Goal: Task Accomplishment & Management: Manage account settings

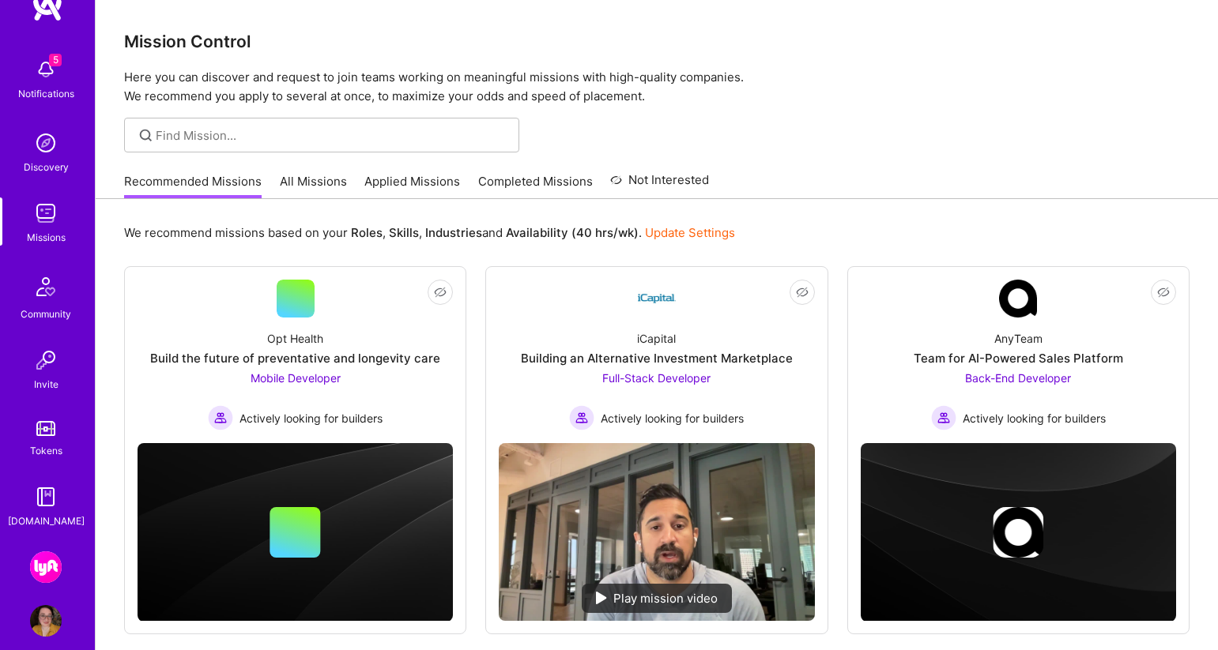
scroll to position [56, 0]
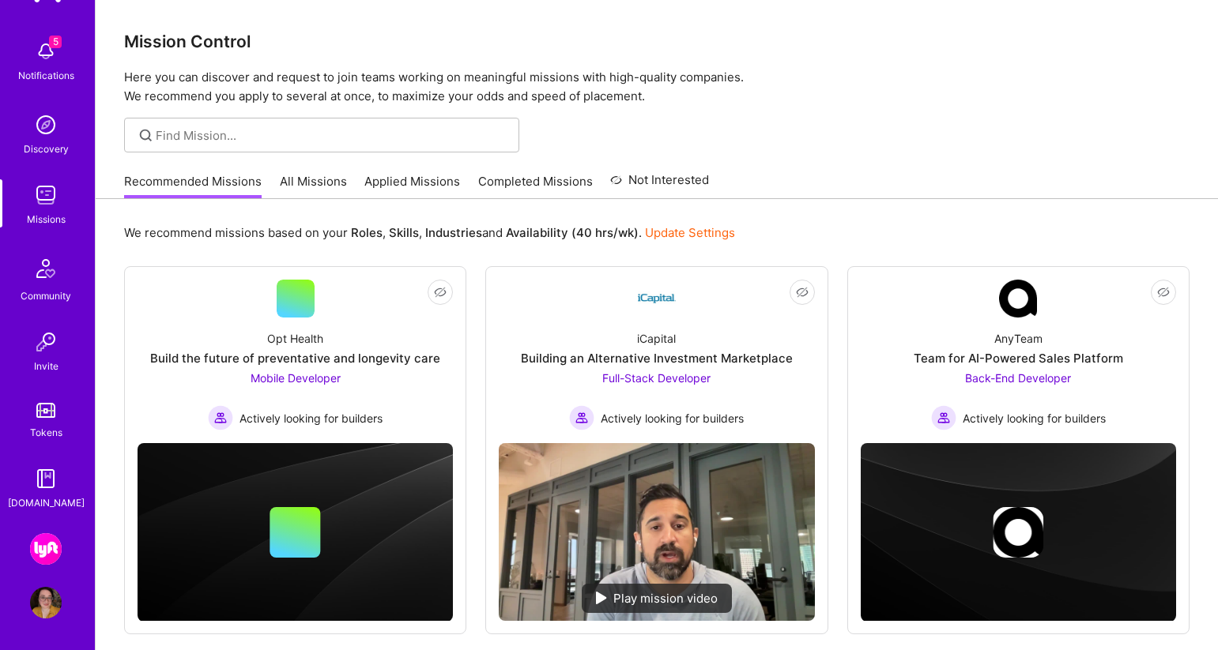
click at [51, 603] on img at bounding box center [46, 603] width 32 height 32
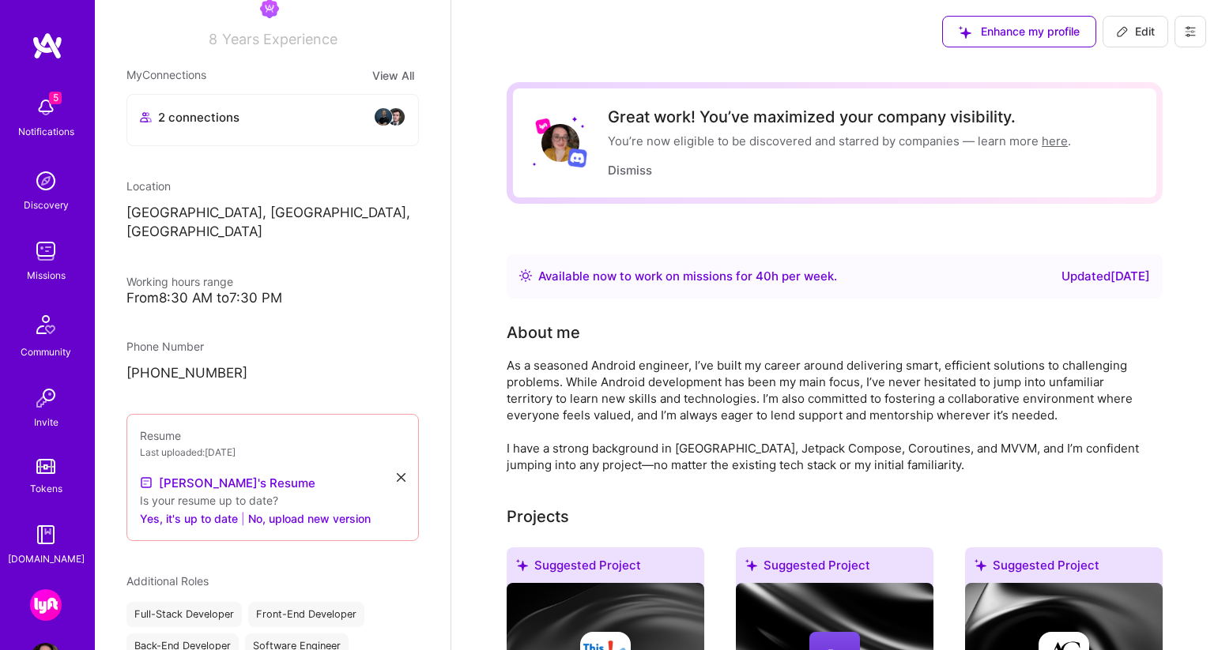
scroll to position [59, 0]
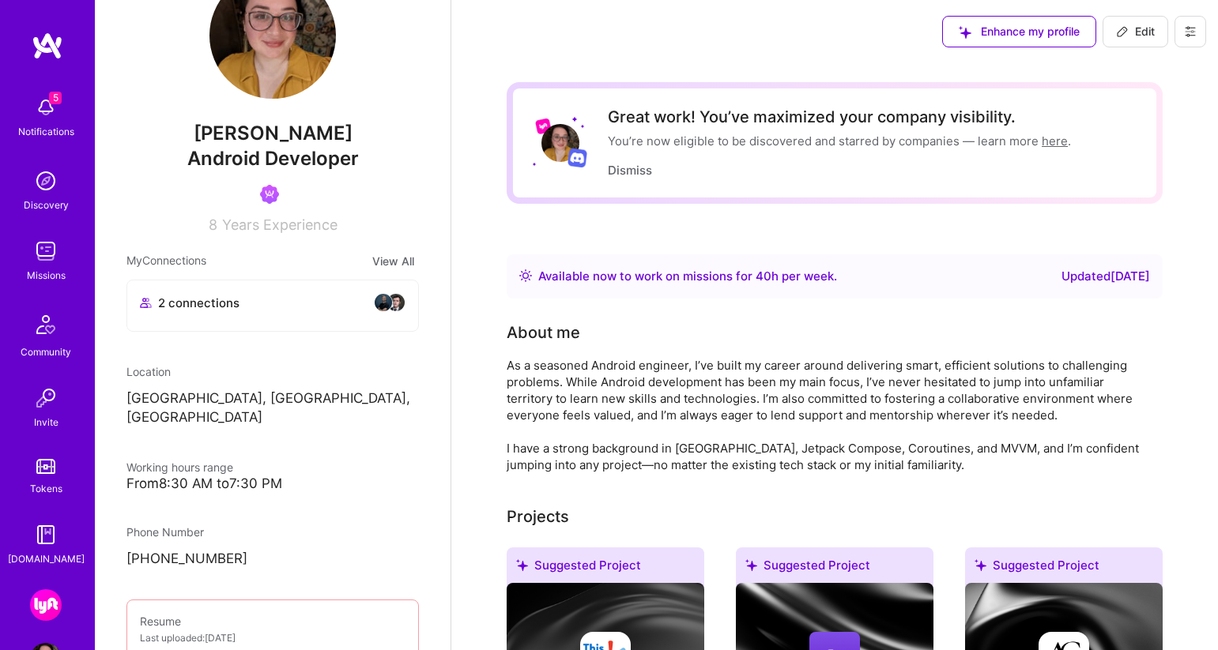
click at [389, 306] on img at bounding box center [383, 302] width 19 height 19
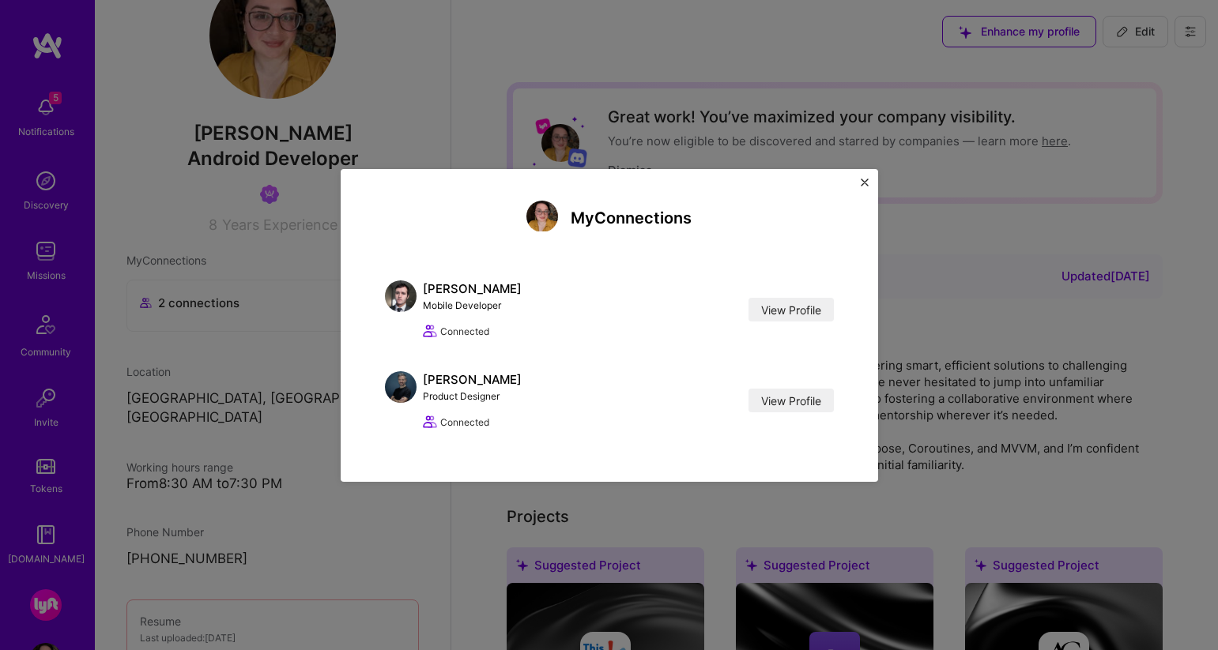
click at [262, 334] on div "My Connections [PERSON_NAME] Mobile Developer View Profile Connected View Profi…" at bounding box center [609, 325] width 1218 height 650
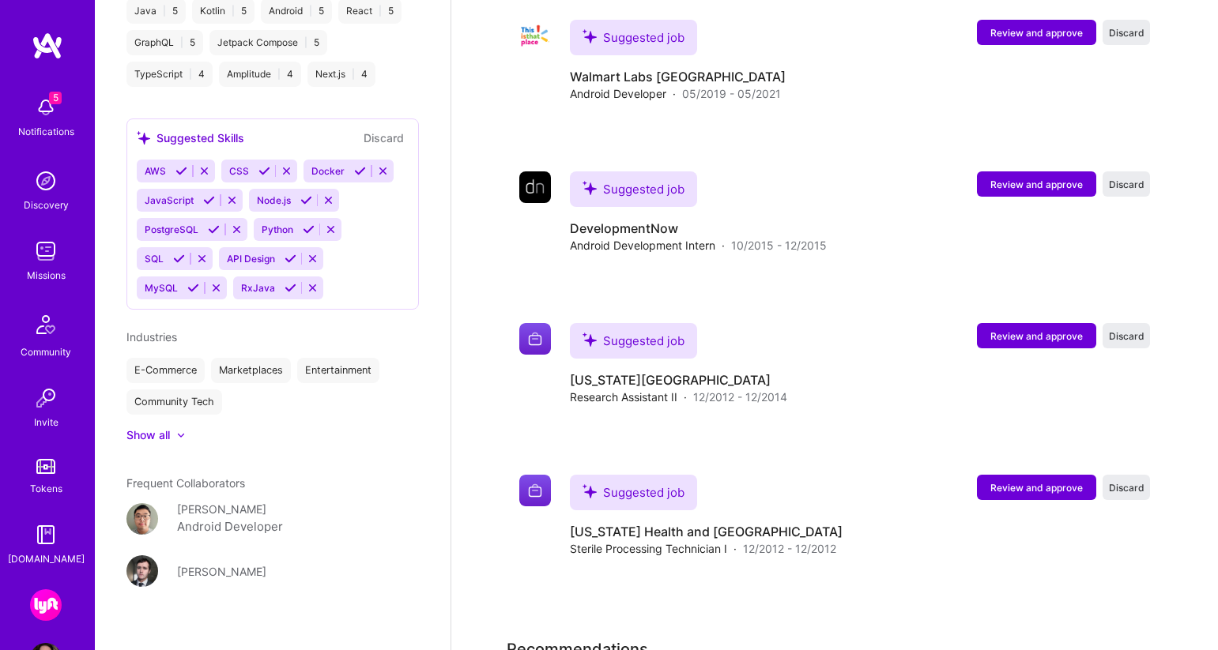
scroll to position [56, 0]
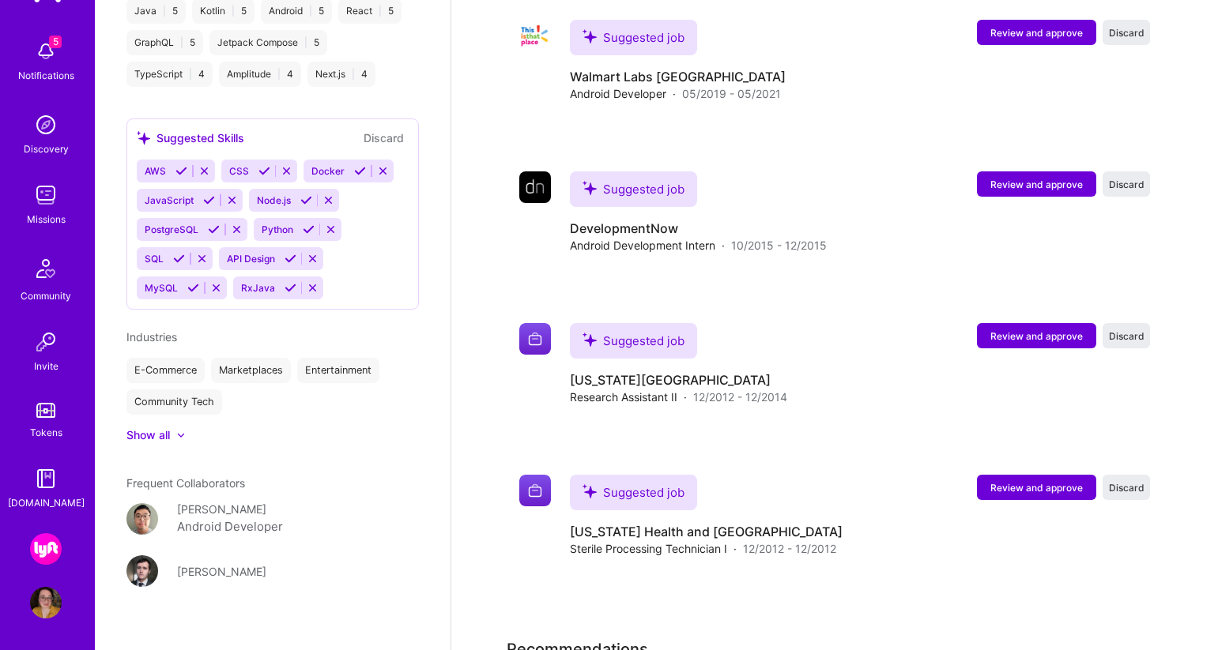
click at [50, 558] on img at bounding box center [46, 549] width 32 height 32
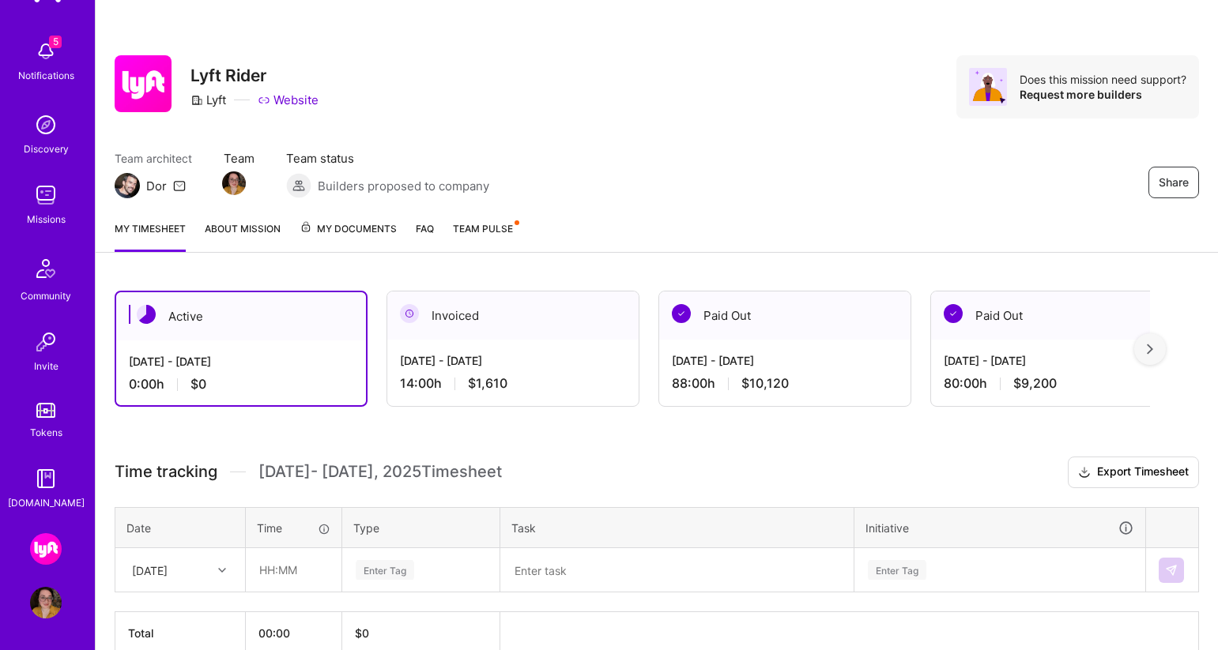
scroll to position [52, 0]
click at [791, 339] on div "Paid Out" at bounding box center [784, 316] width 251 height 48
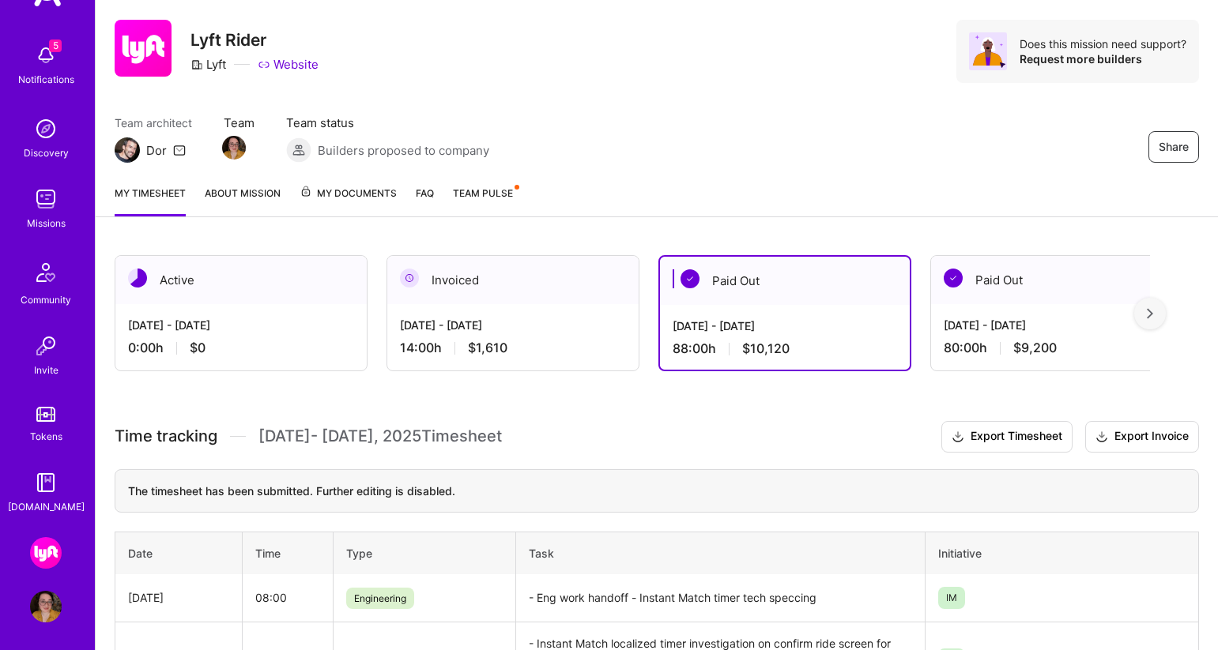
scroll to position [0, 0]
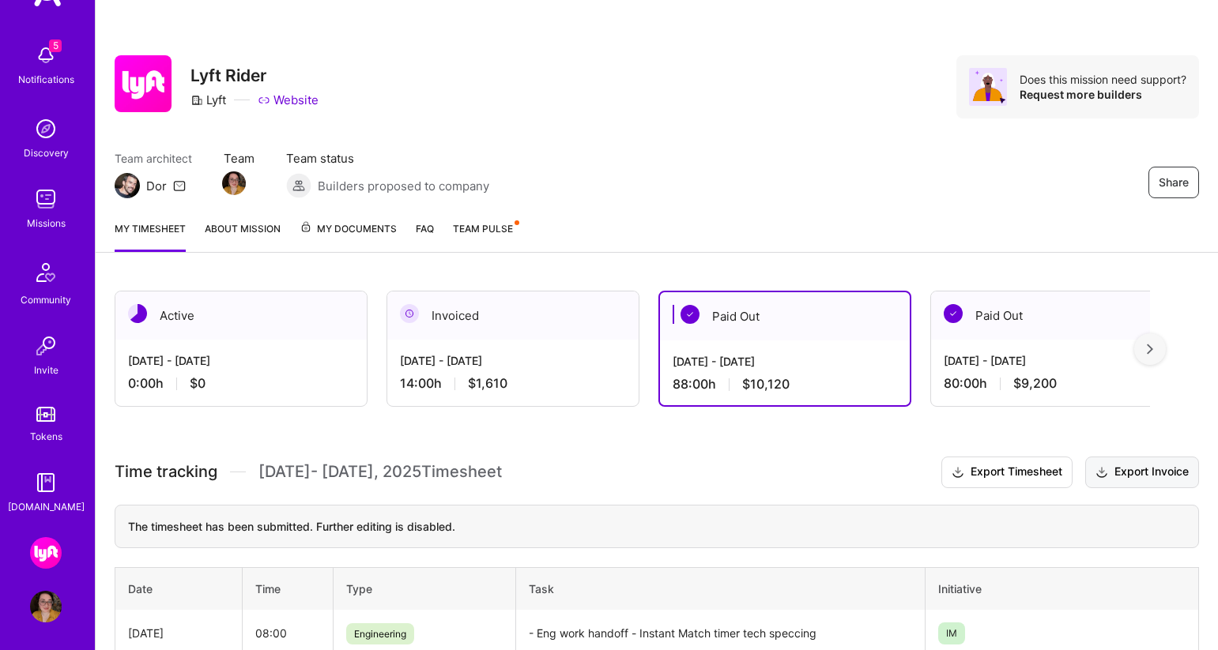
click at [1165, 470] on button "Export Invoice" at bounding box center [1142, 473] width 114 height 32
click at [1098, 379] on div "80:00 h $9,200" at bounding box center [1057, 383] width 226 height 17
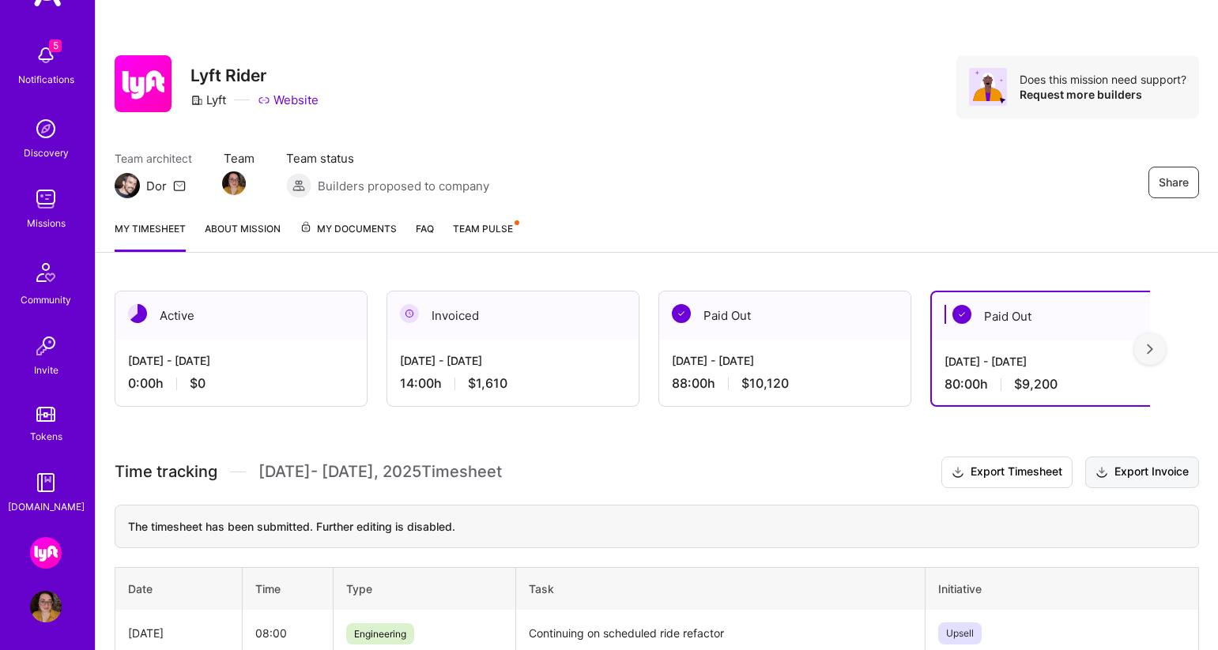
click at [1145, 472] on button "Export Invoice" at bounding box center [1142, 473] width 114 height 32
